Goal: Check status: Check status

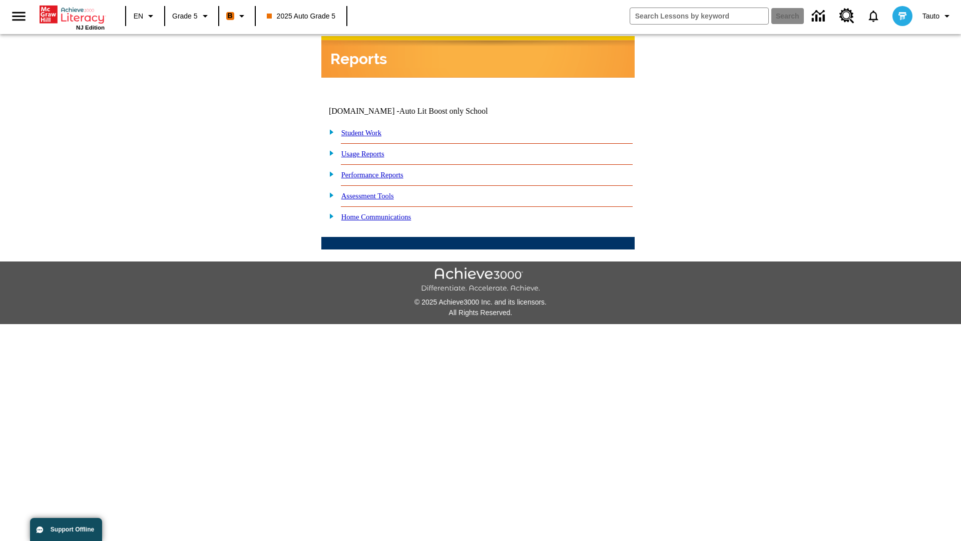
click at [383, 171] on link "Performance Reports" at bounding box center [372, 175] width 62 height 8
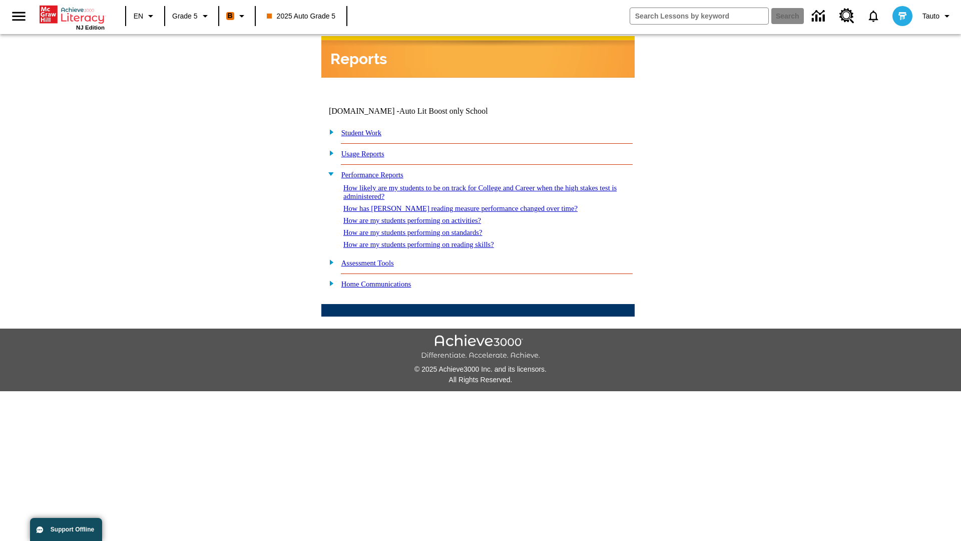
click at [429, 240] on link "How are my students performing on reading skills?" at bounding box center [418, 244] width 151 height 8
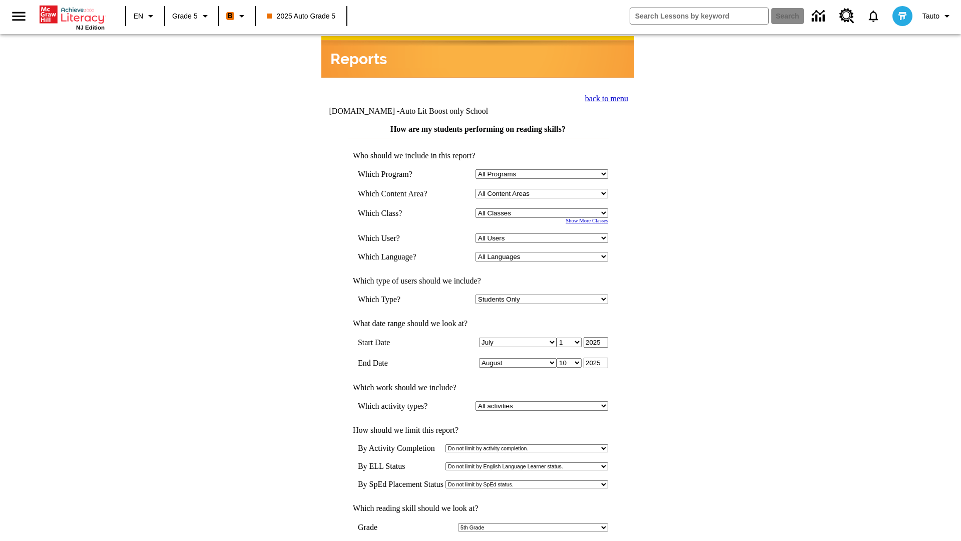
select select "11133131"
click at [544, 233] on select "All Users Cat, Sautoen Cat, Sautoes Cat, Sautoss Donotlogin, Sautoen Twoschools…" at bounding box center [542, 238] width 133 height 10
select select "21437107"
